Goal: Use online tool/utility: Utilize a website feature to perform a specific function

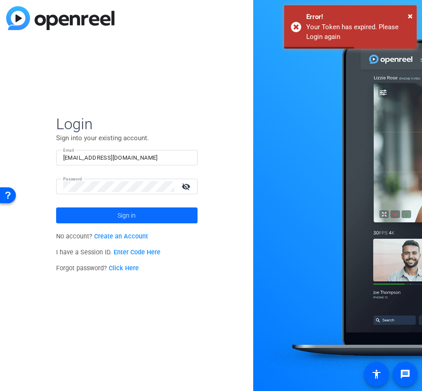
click at [116, 215] on span at bounding box center [127, 215] width 142 height 21
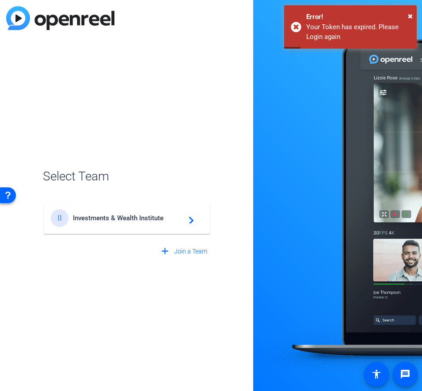
click at [132, 218] on span "Investments & Wealth Institute" at bounding box center [128, 218] width 111 height 8
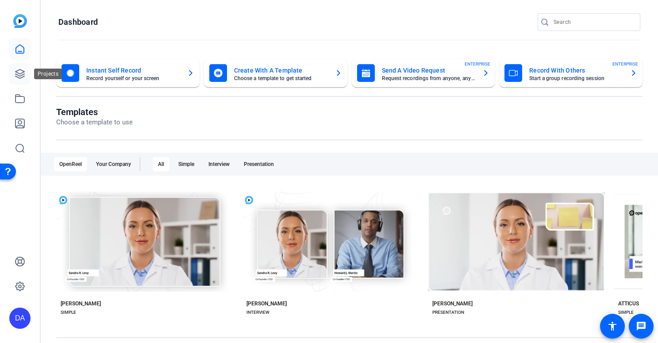
click at [16, 73] on icon at bounding box center [20, 74] width 11 height 11
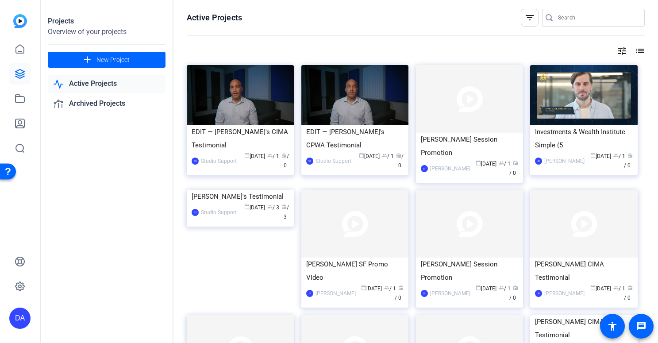
click at [88, 86] on link "Active Projects" at bounding box center [107, 84] width 118 height 18
click at [24, 73] on icon at bounding box center [19, 73] width 9 height 9
click at [91, 104] on link "Archived Projects" at bounding box center [107, 104] width 118 height 18
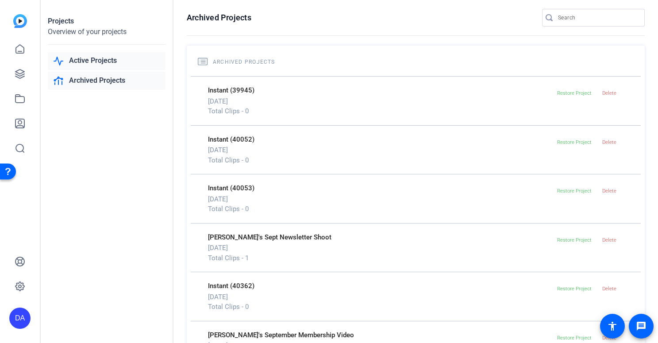
click at [88, 66] on link "Active Projects" at bounding box center [107, 61] width 118 height 18
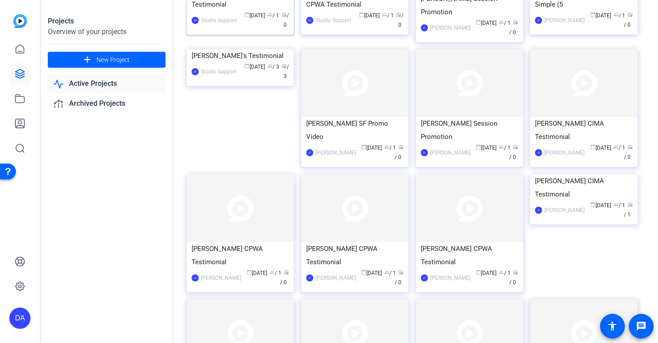
scroll to position [142, 0]
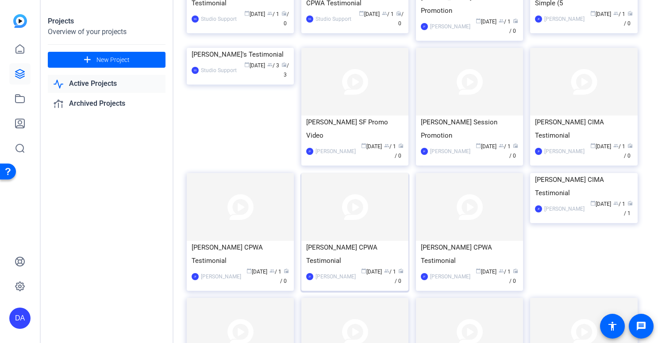
click at [341, 223] on img at bounding box center [354, 207] width 107 height 68
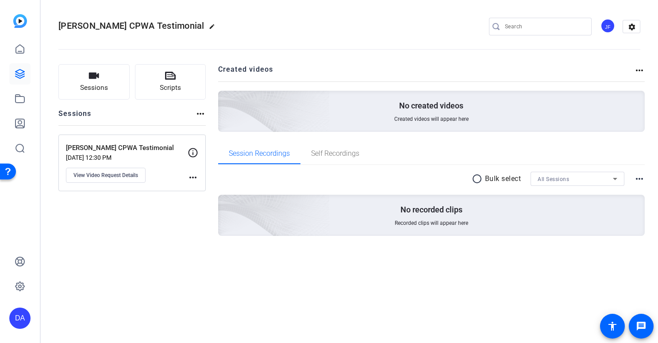
click at [88, 152] on p "[PERSON_NAME] CPWA Testimonial" at bounding box center [127, 148] width 122 height 10
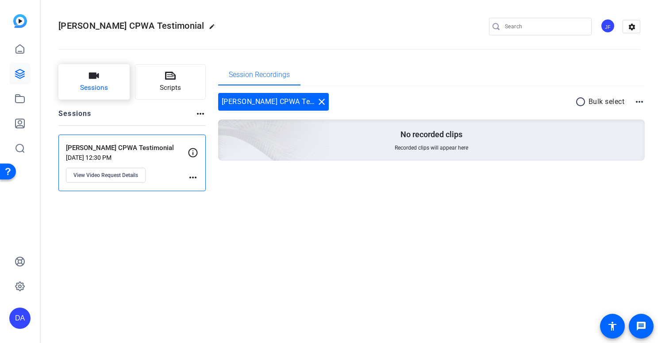
click at [85, 88] on span "Sessions" at bounding box center [94, 88] width 28 height 10
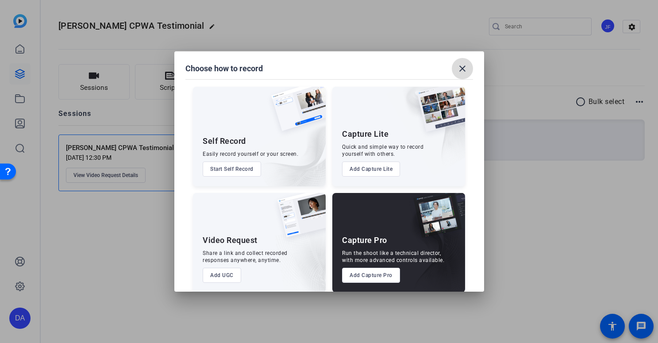
click at [422, 72] on mat-icon "close" at bounding box center [462, 68] width 11 height 11
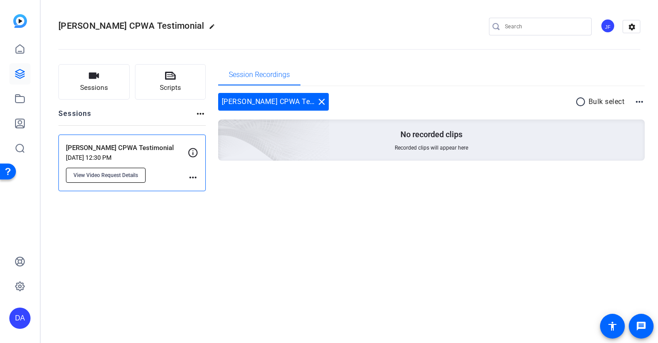
click at [132, 178] on span "View Video Request Details" at bounding box center [105, 175] width 65 height 7
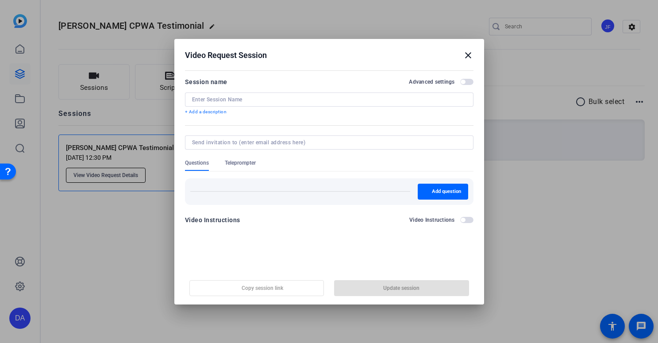
type input "[PERSON_NAME] CPWA Testimonial"
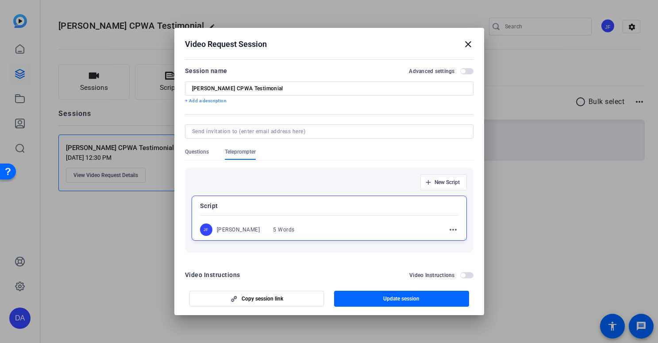
click at [422, 44] on mat-icon "close" at bounding box center [468, 44] width 11 height 11
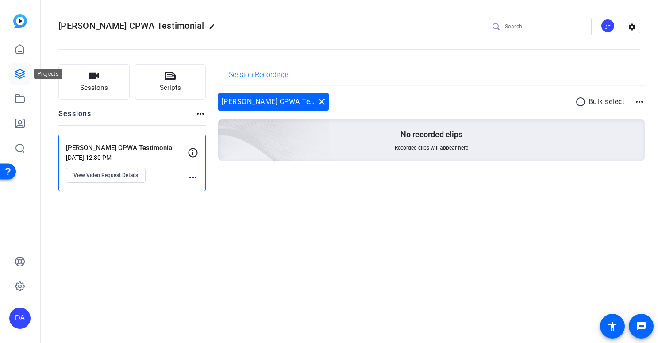
click at [20, 77] on icon at bounding box center [20, 74] width 11 height 11
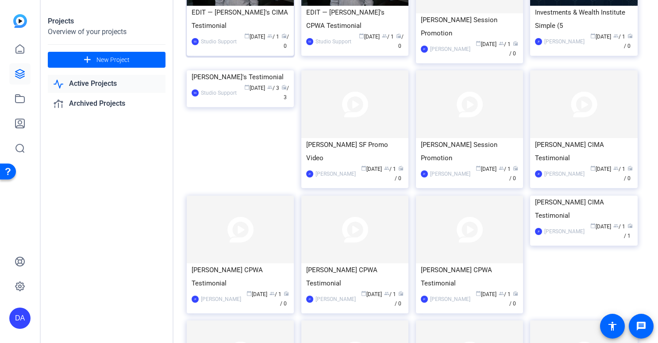
scroll to position [122, 0]
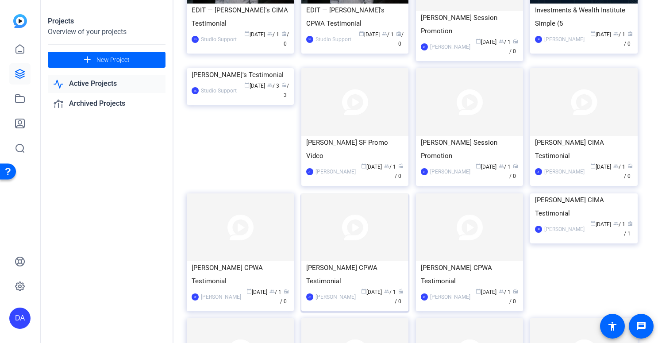
click at [308, 272] on div "[PERSON_NAME] CPWA Testimonial" at bounding box center [354, 274] width 97 height 27
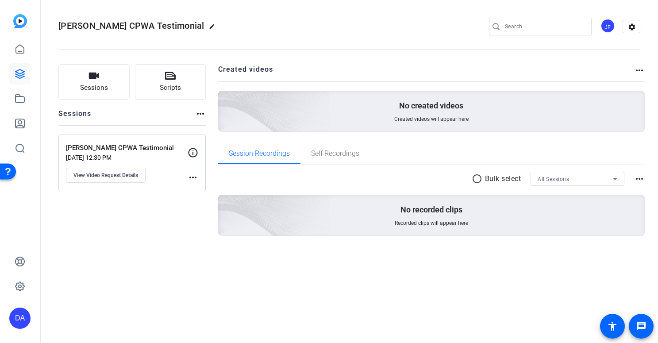
click at [191, 178] on mat-icon "more_horiz" at bounding box center [193, 177] width 11 height 11
click at [154, 207] on div at bounding box center [329, 171] width 658 height 343
click at [15, 77] on link at bounding box center [19, 73] width 21 height 21
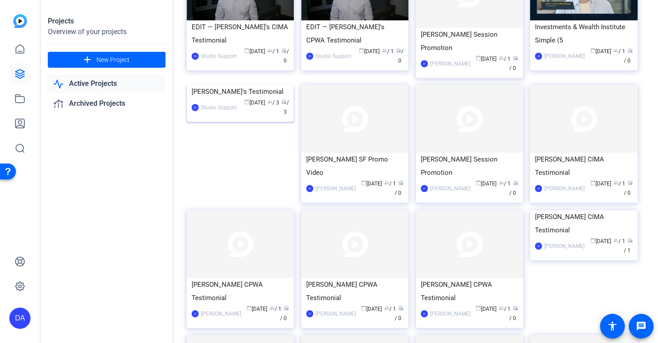
scroll to position [107, 0]
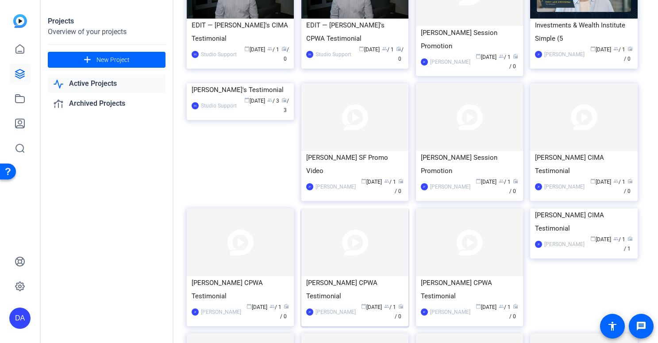
click at [333, 290] on div "[PERSON_NAME] CPWA Testimonial" at bounding box center [354, 289] width 97 height 27
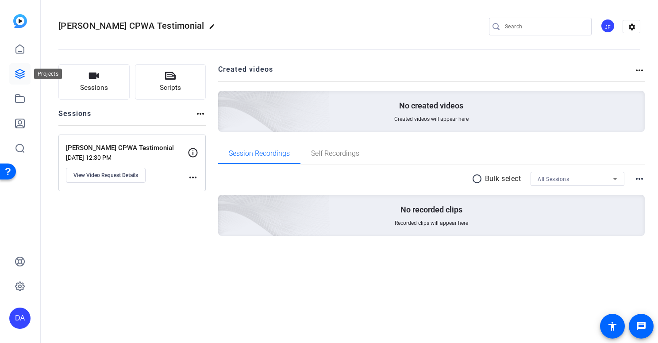
click at [14, 80] on link at bounding box center [19, 73] width 21 height 21
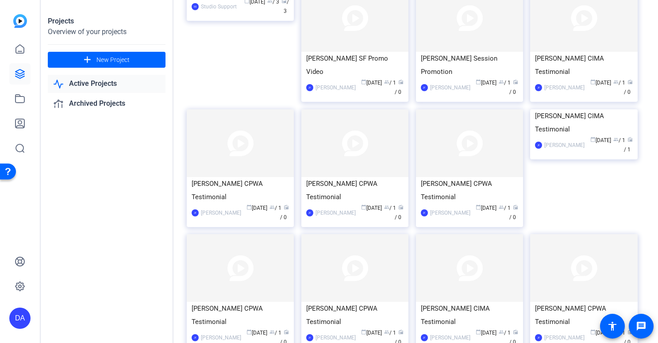
scroll to position [205, 0]
click at [335, 194] on div "[PERSON_NAME] CPWA Testimonial" at bounding box center [354, 191] width 97 height 27
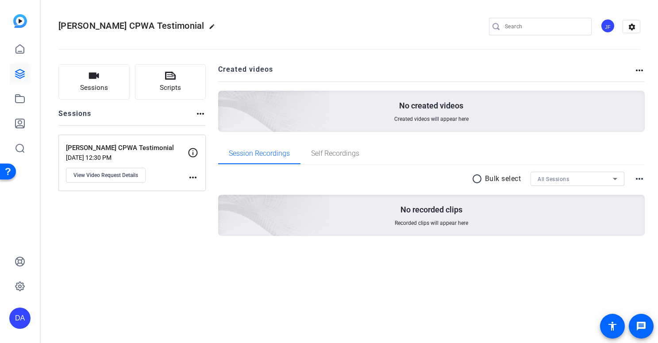
click at [104, 156] on p "[DATE] 12:30 PM" at bounding box center [127, 157] width 122 height 7
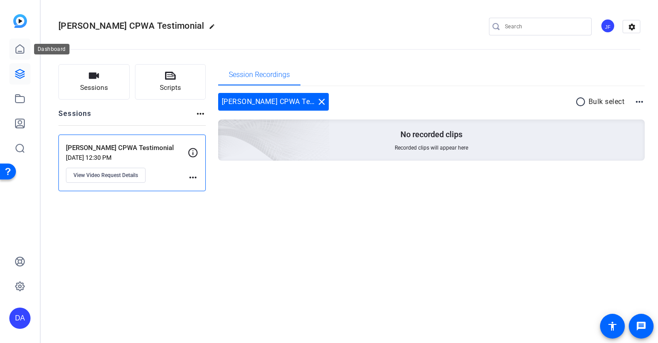
click at [22, 54] on icon at bounding box center [20, 49] width 11 height 11
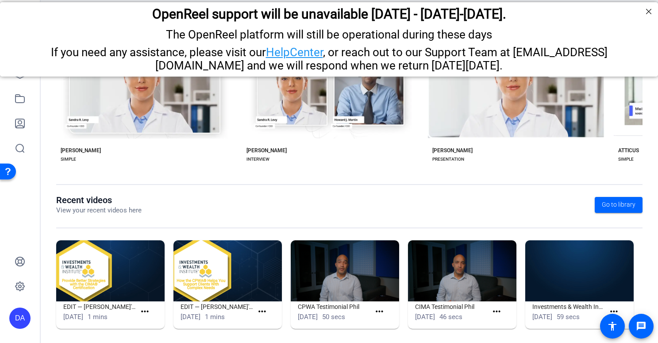
scroll to position [0, 0]
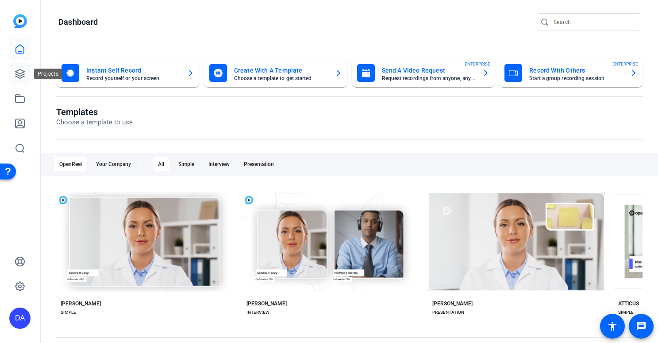
click at [23, 74] on icon at bounding box center [20, 74] width 11 height 11
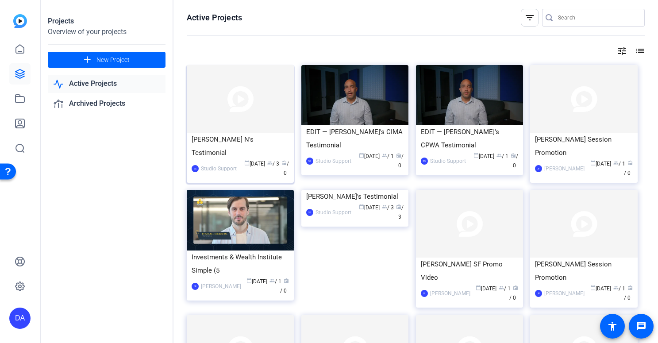
click at [228, 117] on img at bounding box center [240, 99] width 107 height 68
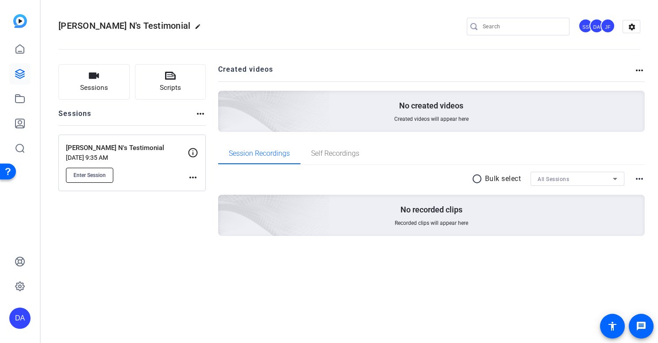
click at [96, 177] on span "Enter Session" at bounding box center [89, 175] width 32 height 7
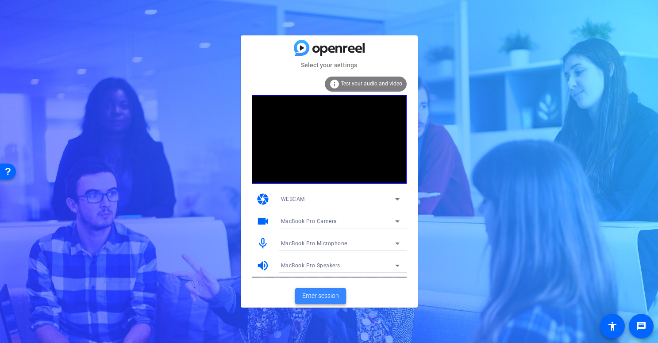
click at [313, 292] on span "Enter session" at bounding box center [320, 295] width 37 height 9
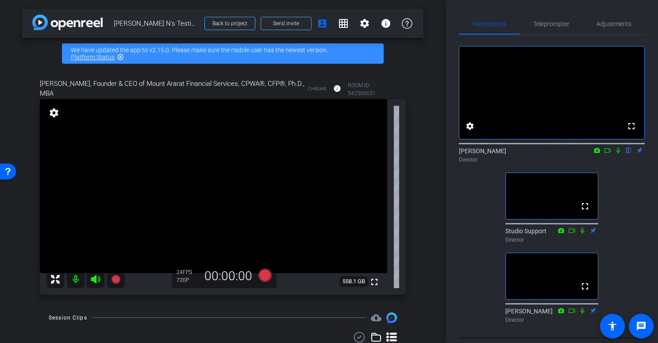
click at [617, 153] on icon at bounding box center [617, 150] width 7 height 6
click at [582, 234] on icon at bounding box center [581, 230] width 7 height 6
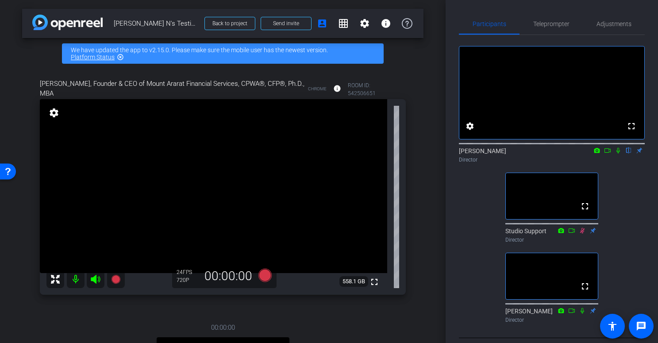
click at [582, 233] on icon at bounding box center [582, 230] width 5 height 6
click at [617, 255] on div "fullscreen settings David Alvarado flip Director fullscreen Studio Support Dire…" at bounding box center [552, 180] width 186 height 291
click at [583, 234] on icon at bounding box center [581, 230] width 7 height 6
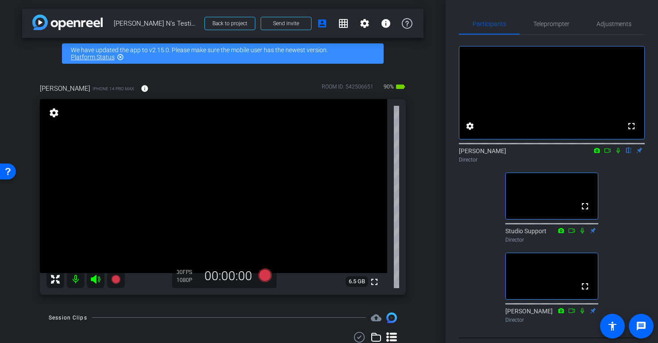
type input "David Nanigian"
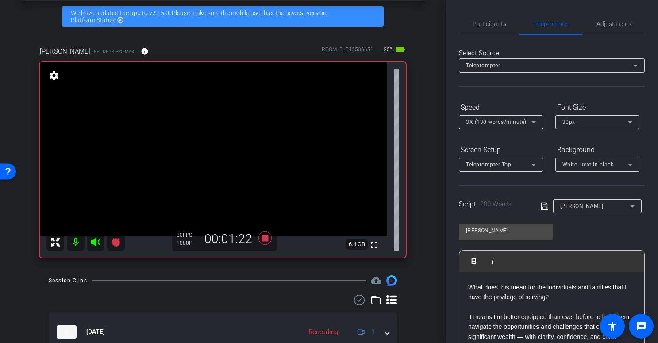
scroll to position [266, 0]
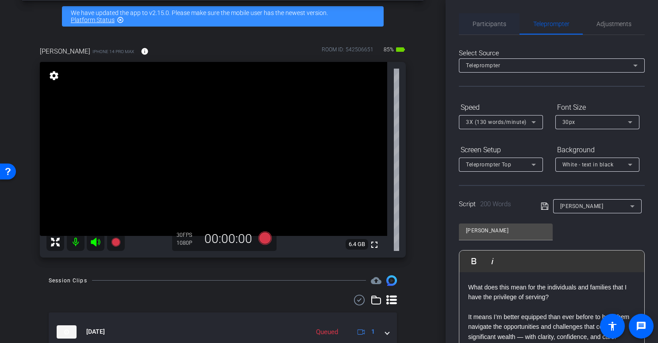
click at [488, 26] on span "Participants" at bounding box center [489, 24] width 34 height 6
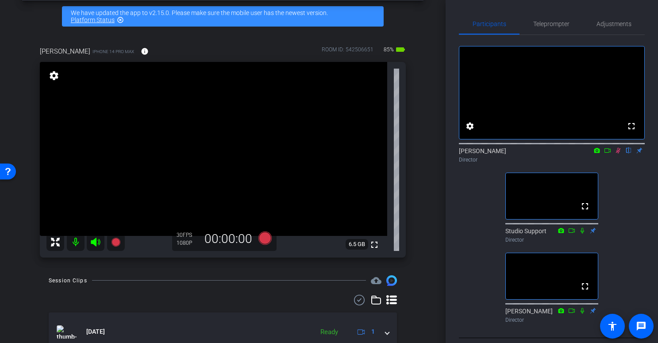
click at [617, 153] on icon at bounding box center [618, 151] width 5 height 6
